Goal: Check status: Check status

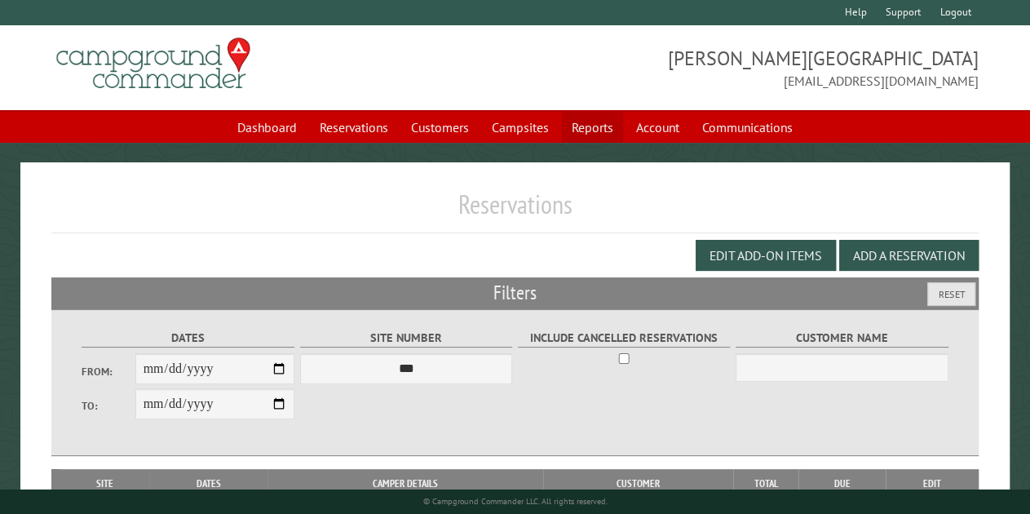
click at [610, 121] on link "Reports" at bounding box center [592, 127] width 61 height 31
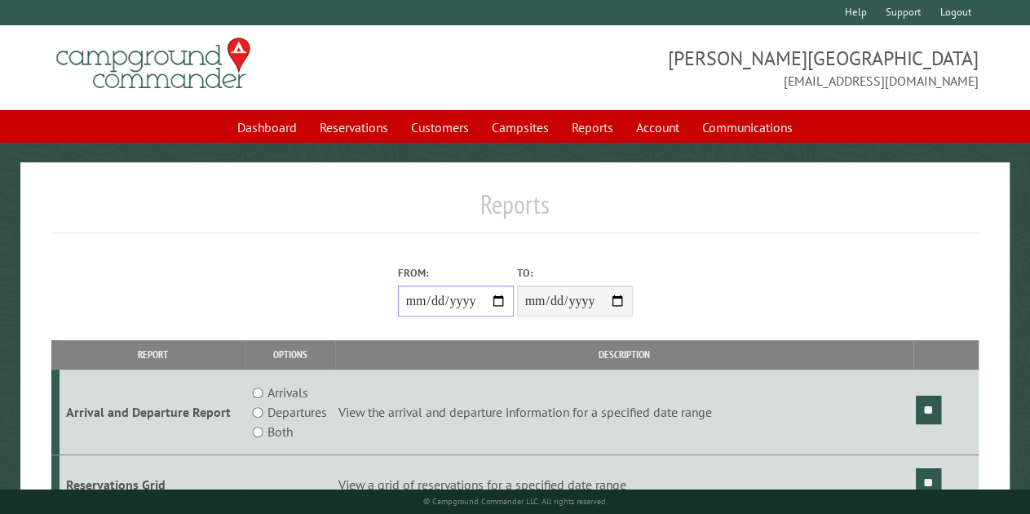
click at [497, 302] on input "From:" at bounding box center [456, 300] width 116 height 31
type input "**********"
click at [928, 405] on input "**" at bounding box center [927, 409] width 25 height 29
